Goal: Information Seeking & Learning: Learn about a topic

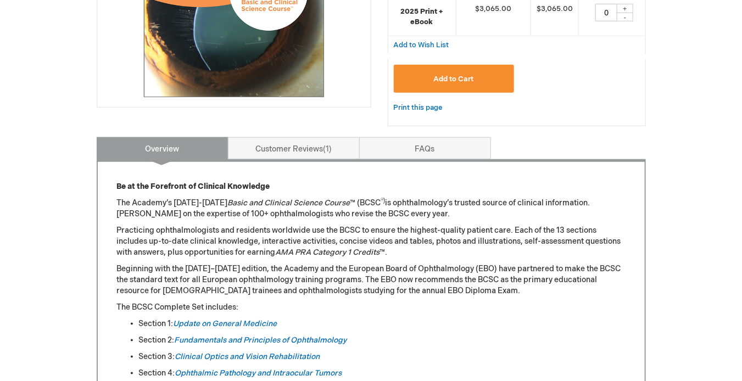
scroll to position [333, 0]
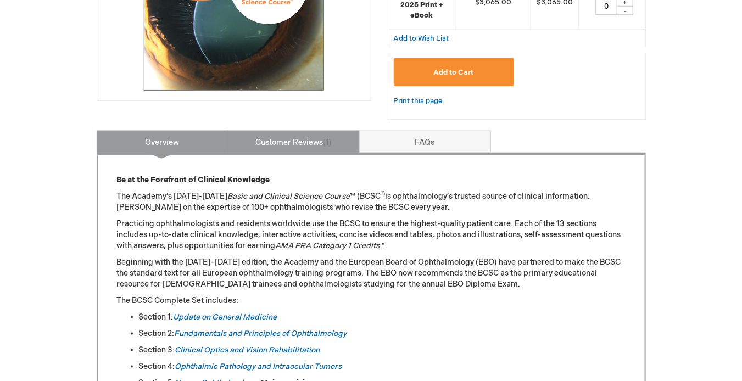
click at [269, 138] on link "Customer Reviews 1" at bounding box center [294, 142] width 132 height 22
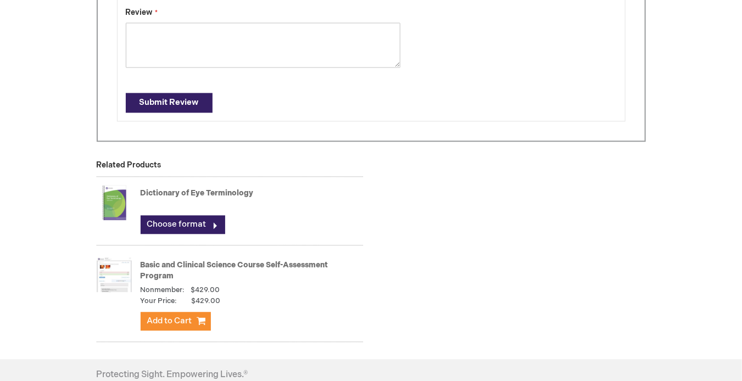
scroll to position [876, 0]
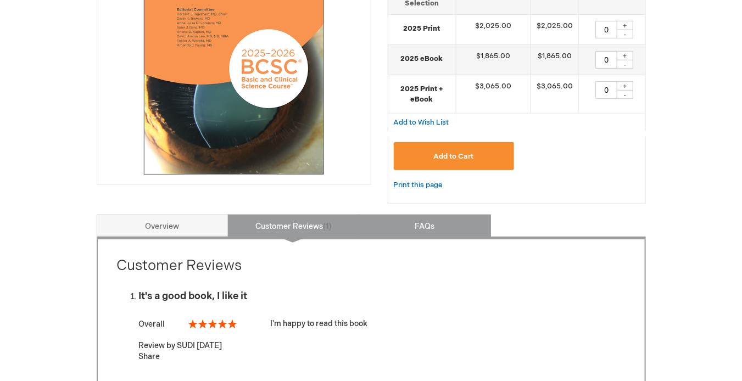
click at [410, 222] on link "FAQs" at bounding box center [425, 226] width 132 height 22
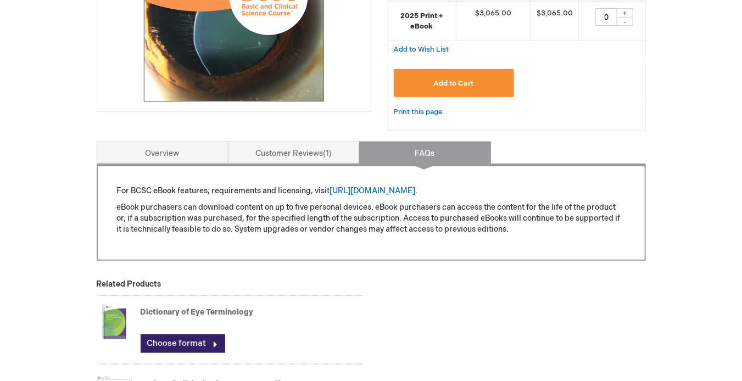
scroll to position [329, 0]
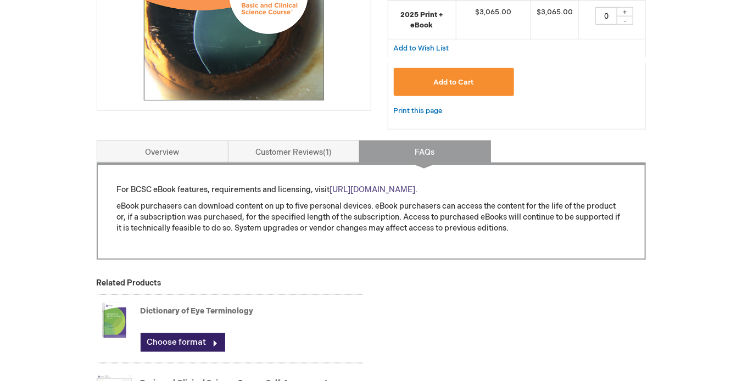
click at [391, 187] on link "[URL][DOMAIN_NAME]" at bounding box center [373, 189] width 86 height 9
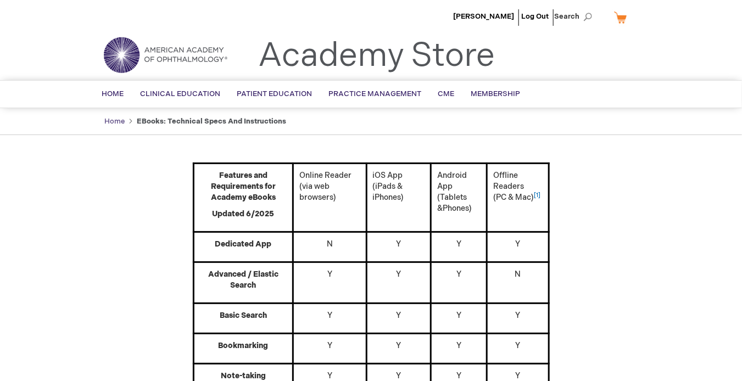
click at [117, 121] on link "Home" at bounding box center [115, 121] width 20 height 9
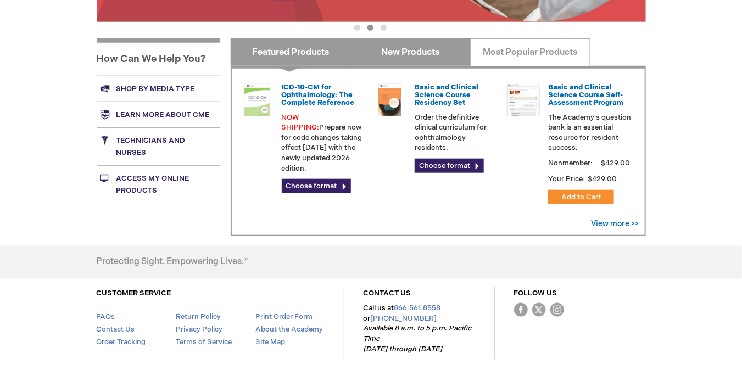
scroll to position [353, 0]
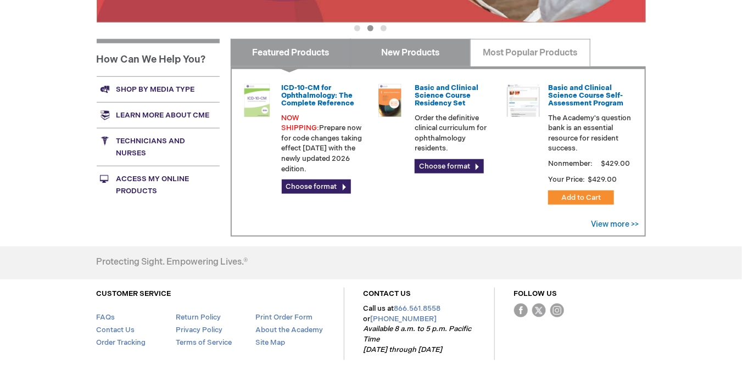
click at [433, 57] on link "New Products" at bounding box center [410, 52] width 120 height 27
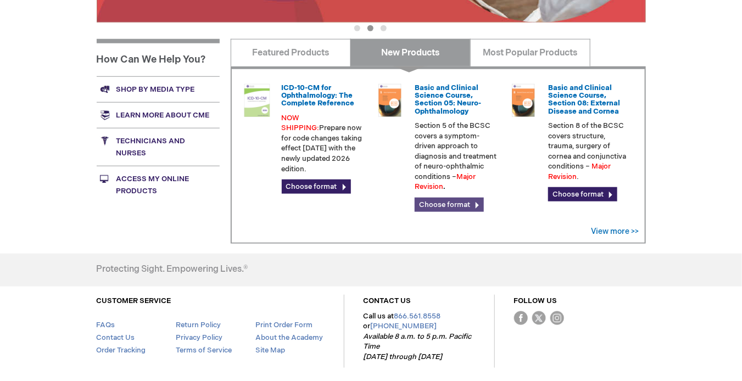
click at [451, 199] on link "Choose format" at bounding box center [448, 205] width 69 height 14
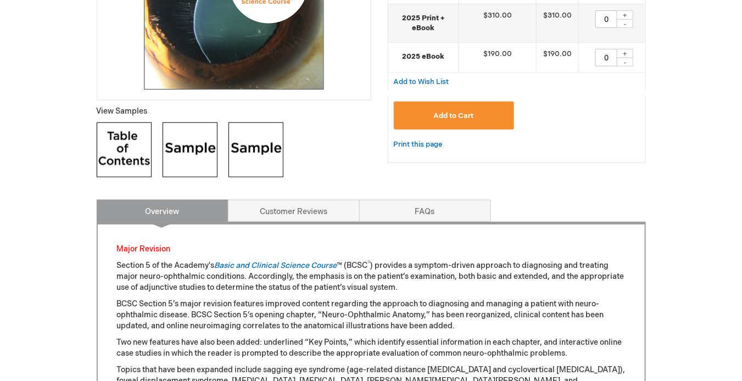
scroll to position [340, 0]
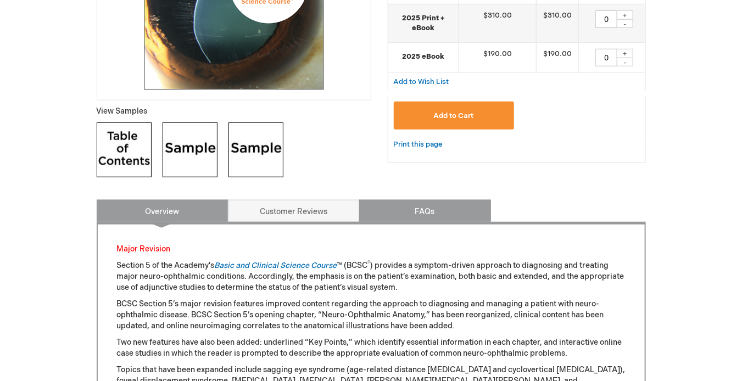
click at [432, 204] on link "FAQs" at bounding box center [425, 211] width 132 height 22
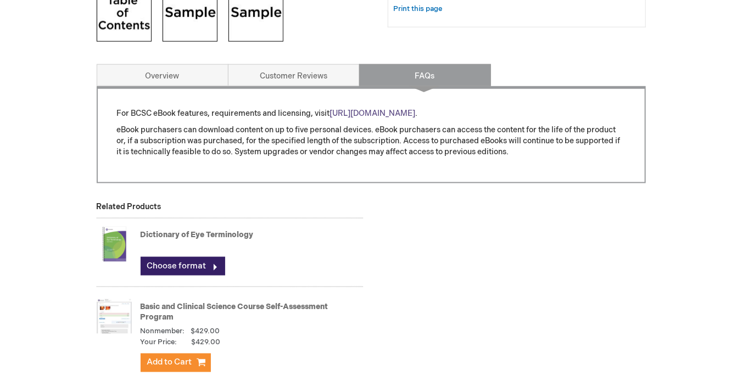
scroll to position [476, 0]
click at [416, 115] on link "[URL][DOMAIN_NAME]" at bounding box center [373, 112] width 86 height 9
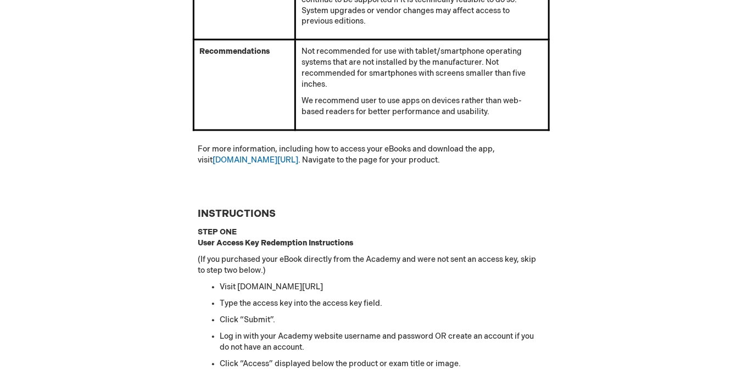
scroll to position [775, 0]
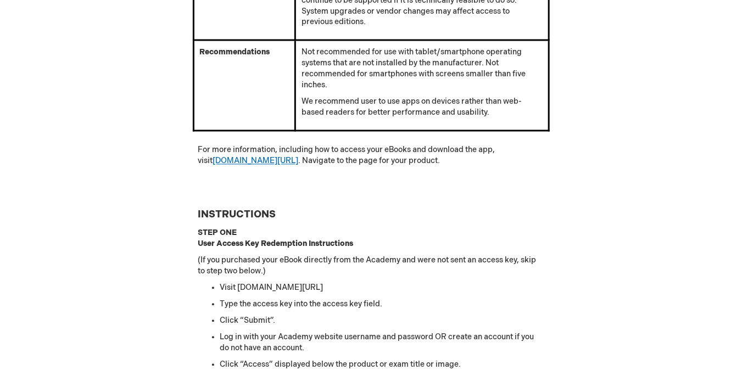
click at [213, 156] on link "[DOMAIN_NAME][URL]" at bounding box center [256, 160] width 86 height 9
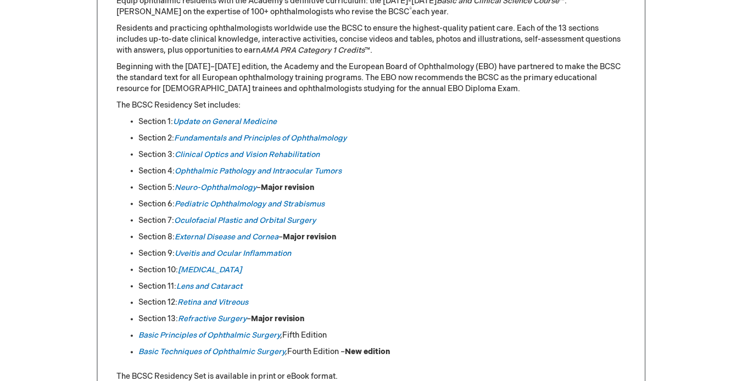
scroll to position [502, 0]
click at [216, 320] on em "Refractive Surgery" at bounding box center [212, 319] width 69 height 9
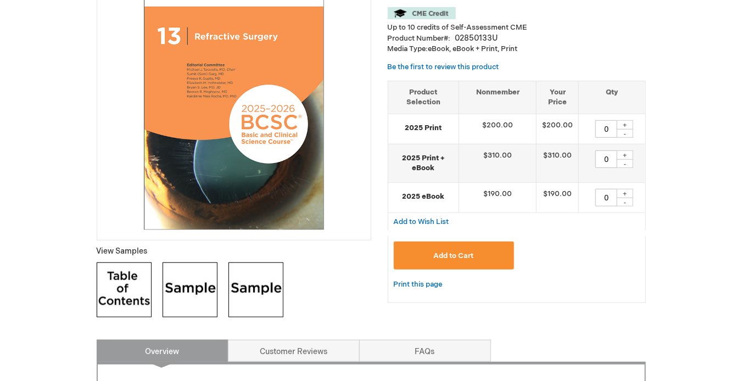
scroll to position [199, 0]
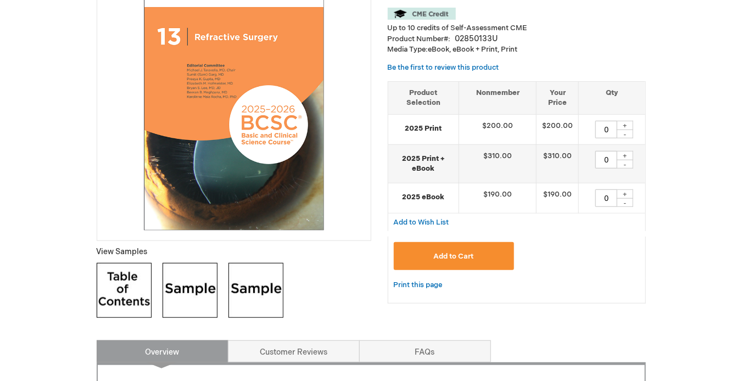
click at [599, 284] on div "Print this page" at bounding box center [517, 290] width 258 height 25
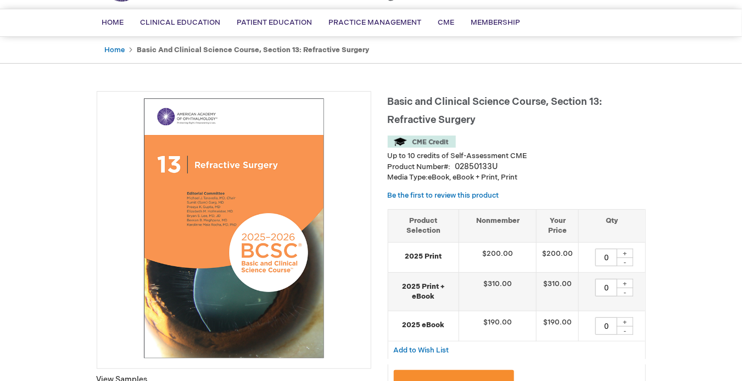
scroll to position [71, 0]
